Goal: Transaction & Acquisition: Purchase product/service

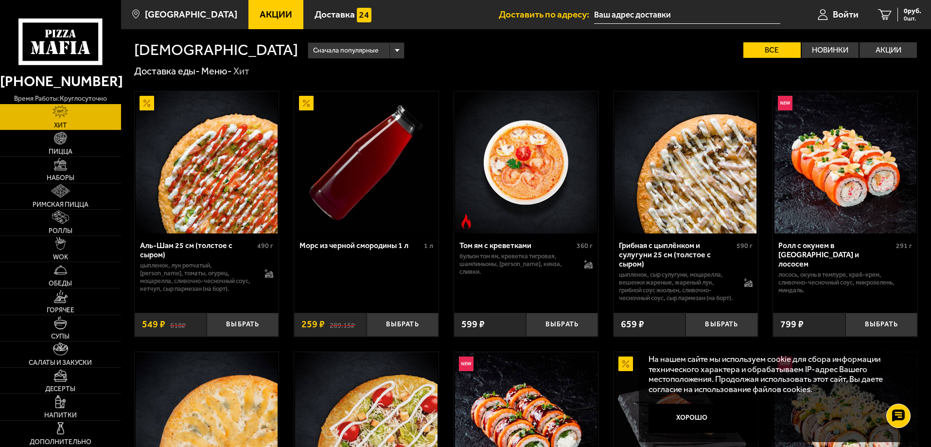
click at [268, 17] on span "Акции" at bounding box center [276, 14] width 33 height 9
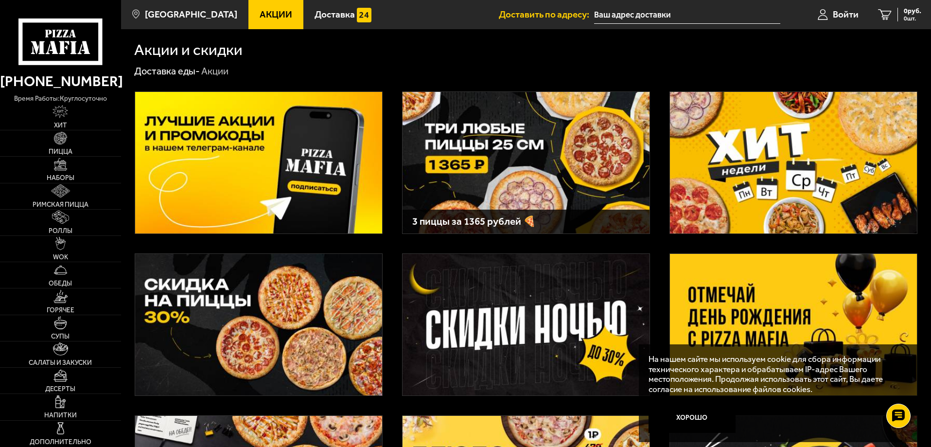
click at [727, 320] on img at bounding box center [793, 324] width 247 height 141
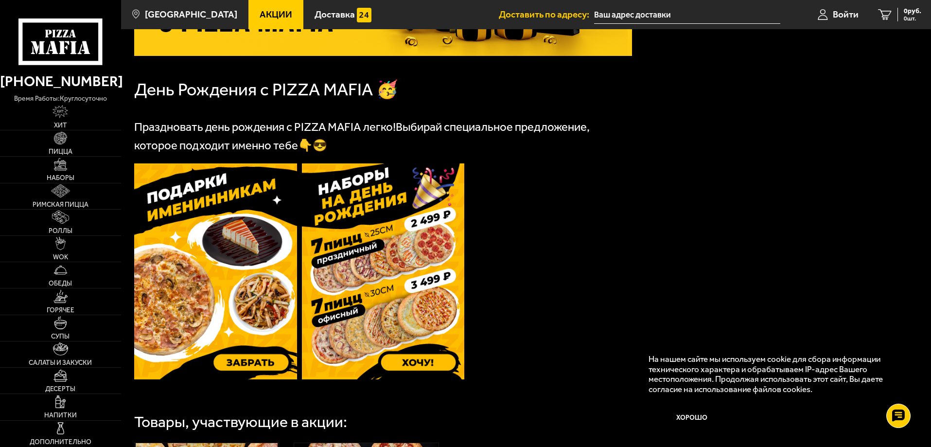
scroll to position [194, 0]
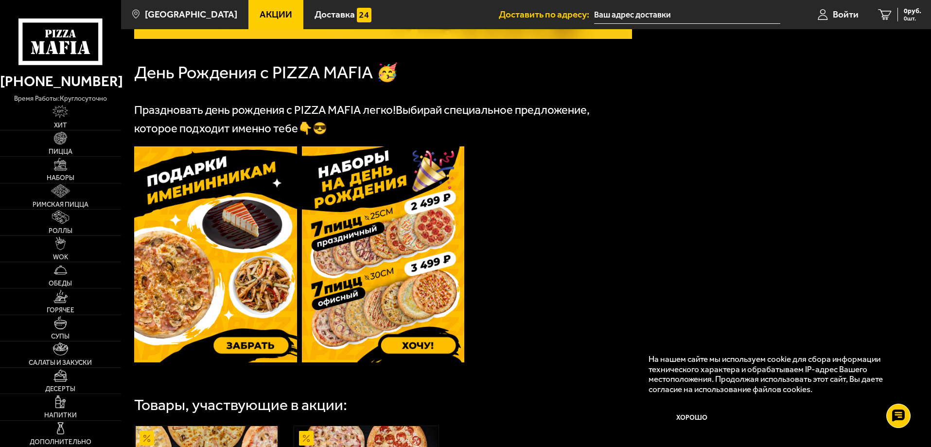
click at [347, 241] on img at bounding box center [383, 254] width 163 height 216
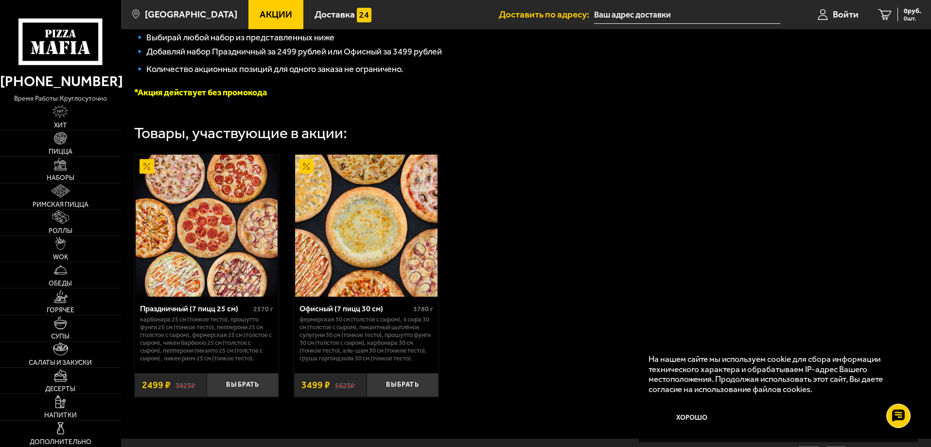
scroll to position [243, 0]
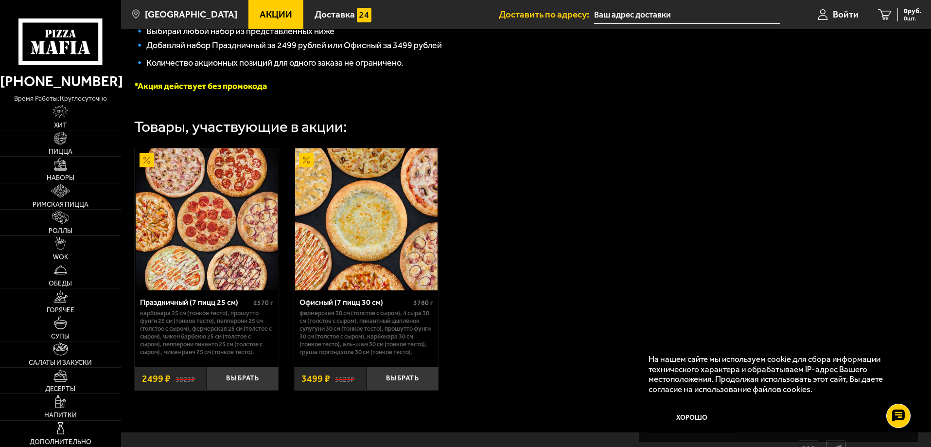
click at [193, 242] on img at bounding box center [207, 219] width 142 height 142
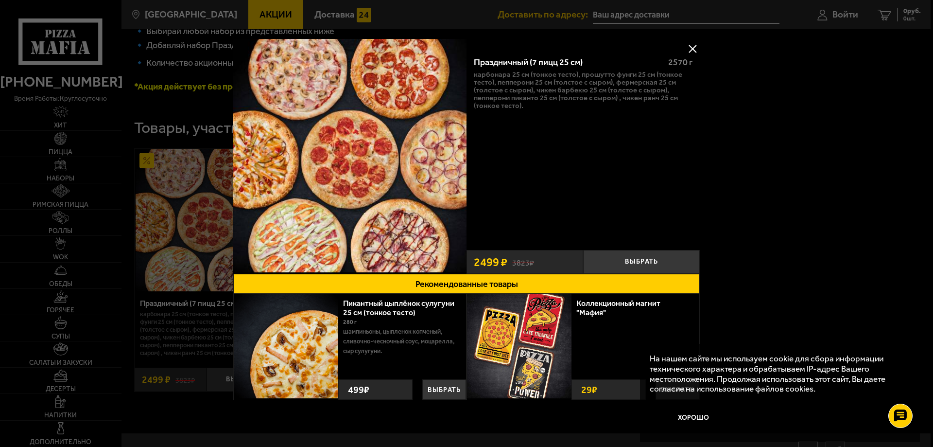
click at [689, 46] on button at bounding box center [693, 48] width 15 height 15
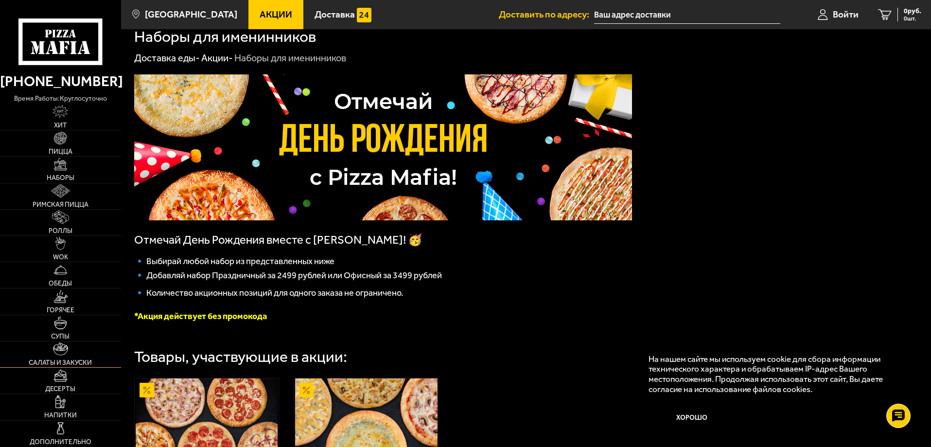
scroll to position [0, 0]
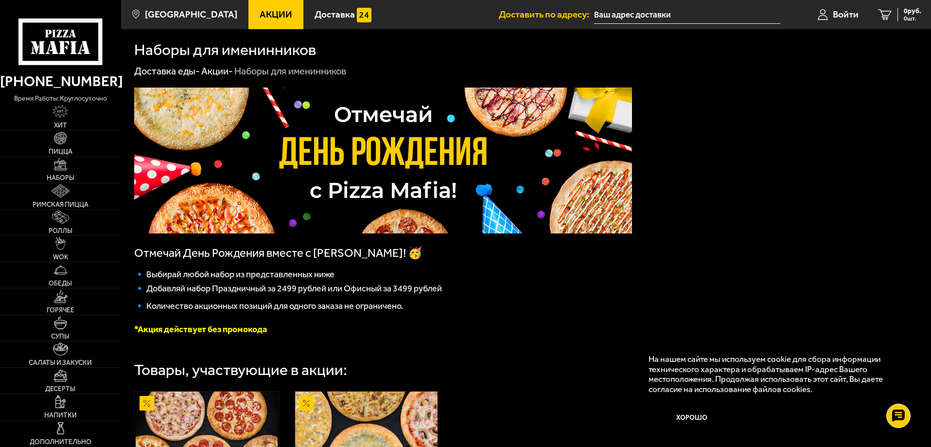
click at [211, 73] on link "Акции -" at bounding box center [217, 71] width 32 height 12
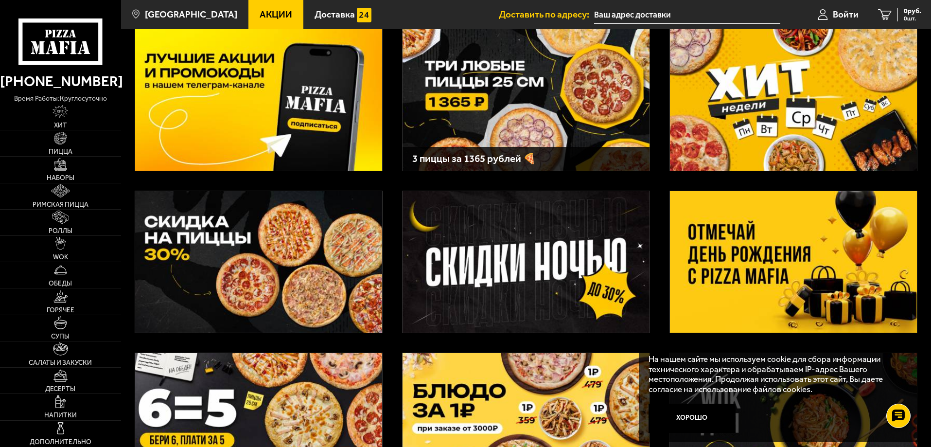
scroll to position [243, 0]
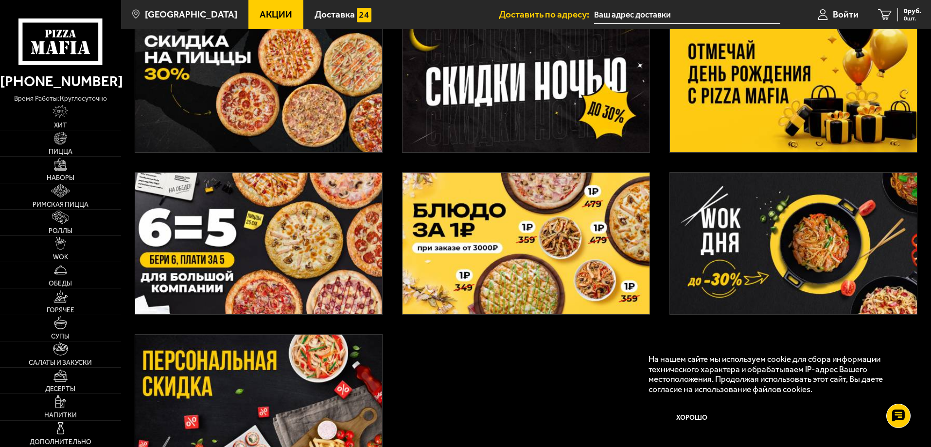
click at [323, 261] on img at bounding box center [258, 243] width 247 height 141
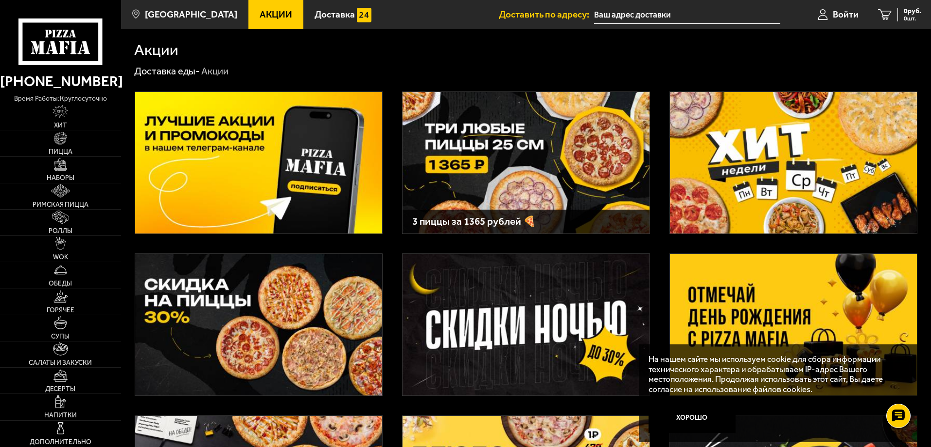
scroll to position [243, 0]
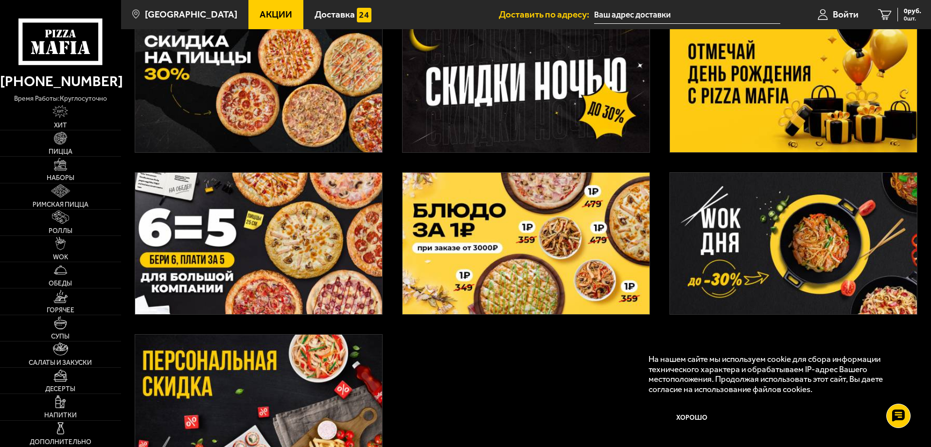
click at [773, 119] on img at bounding box center [793, 81] width 247 height 141
